Goal: Task Accomplishment & Management: Use online tool/utility

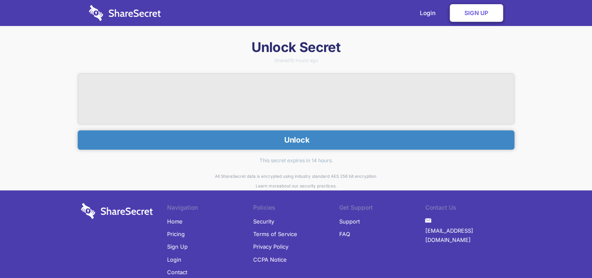
click at [237, 136] on button "Unlock" at bounding box center [296, 140] width 437 height 19
